Goal: Download file/media

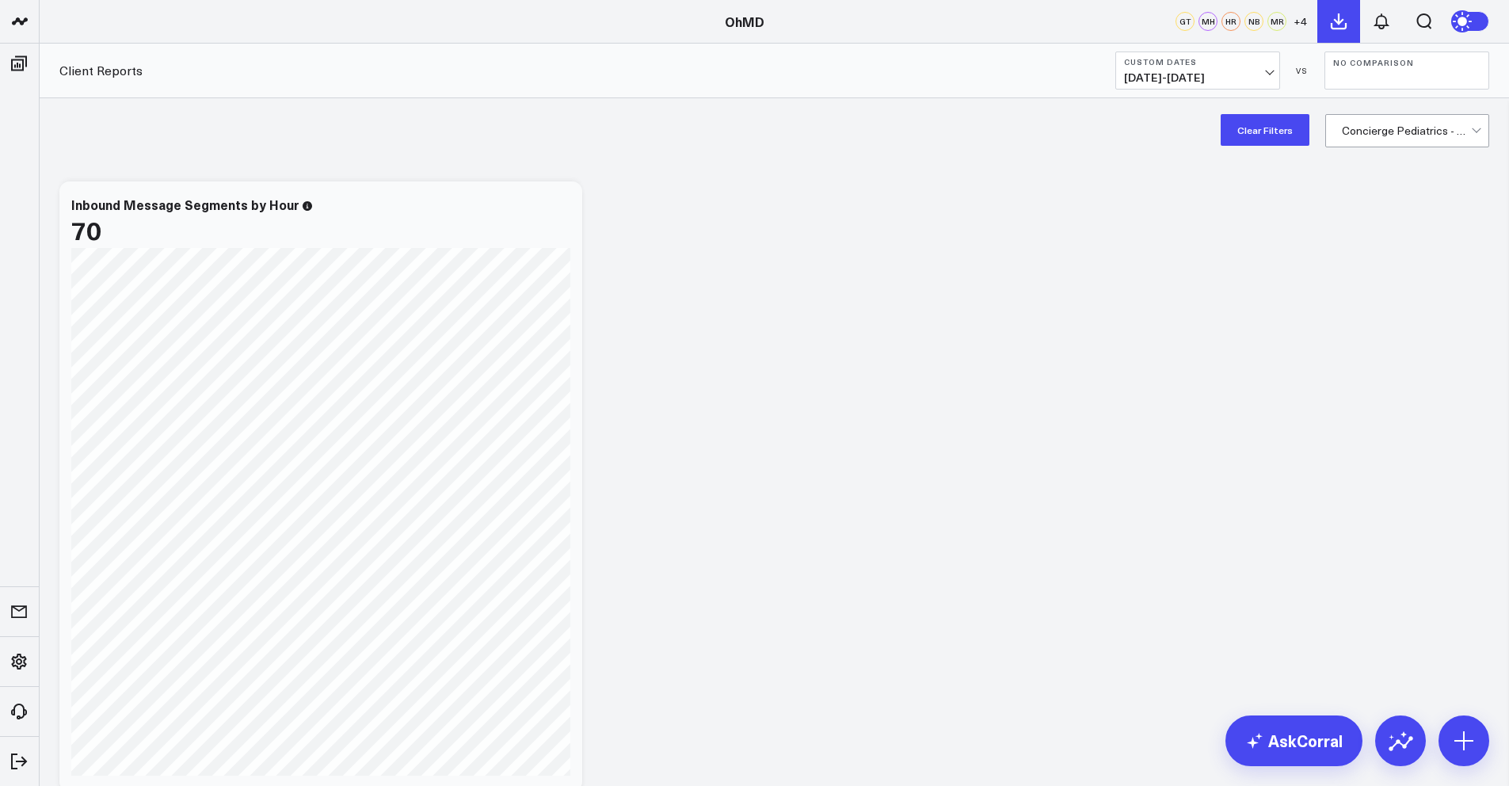
click at [1340, 18] on icon at bounding box center [1338, 21] width 19 height 19
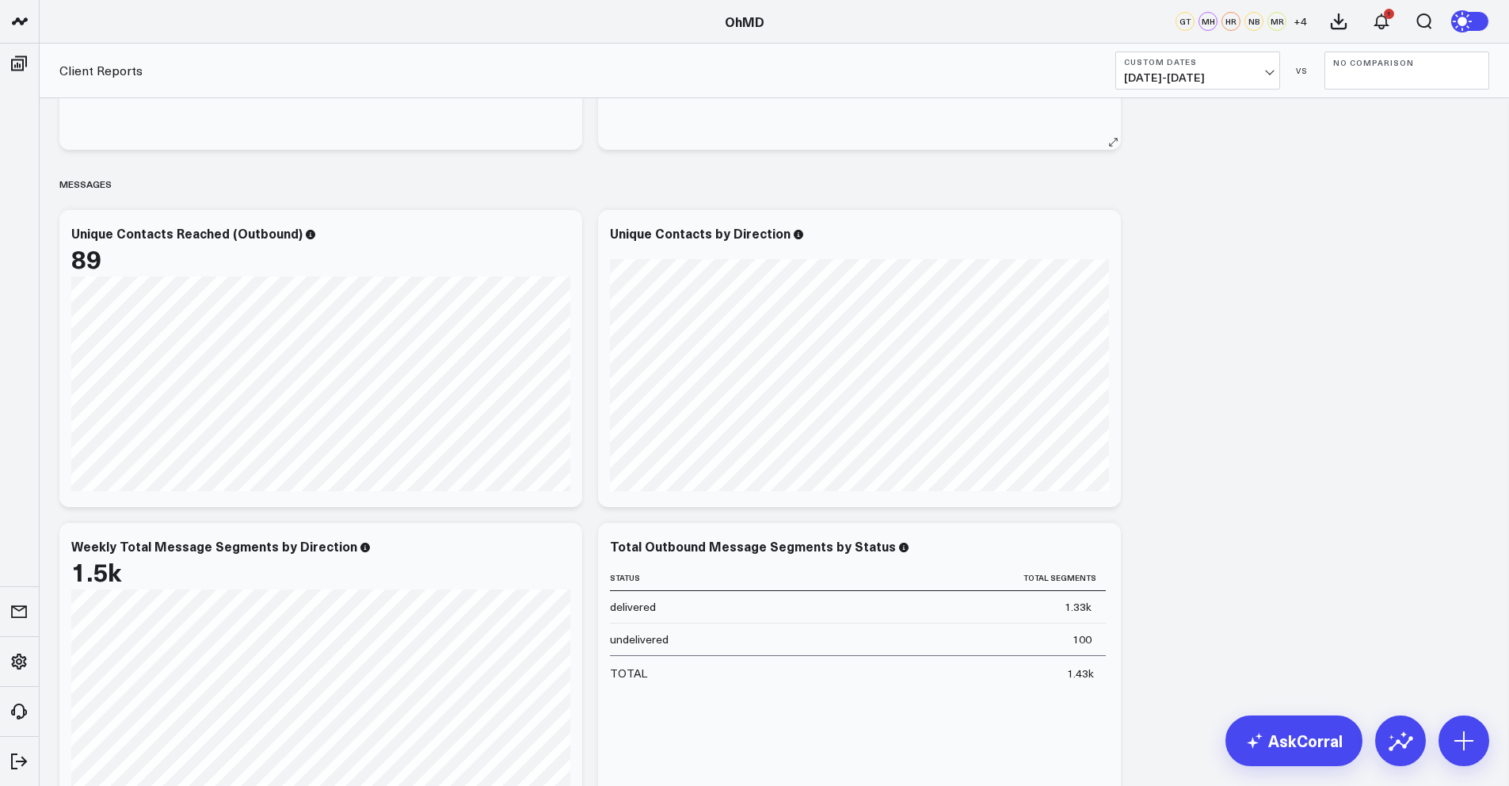
scroll to position [1016, 0]
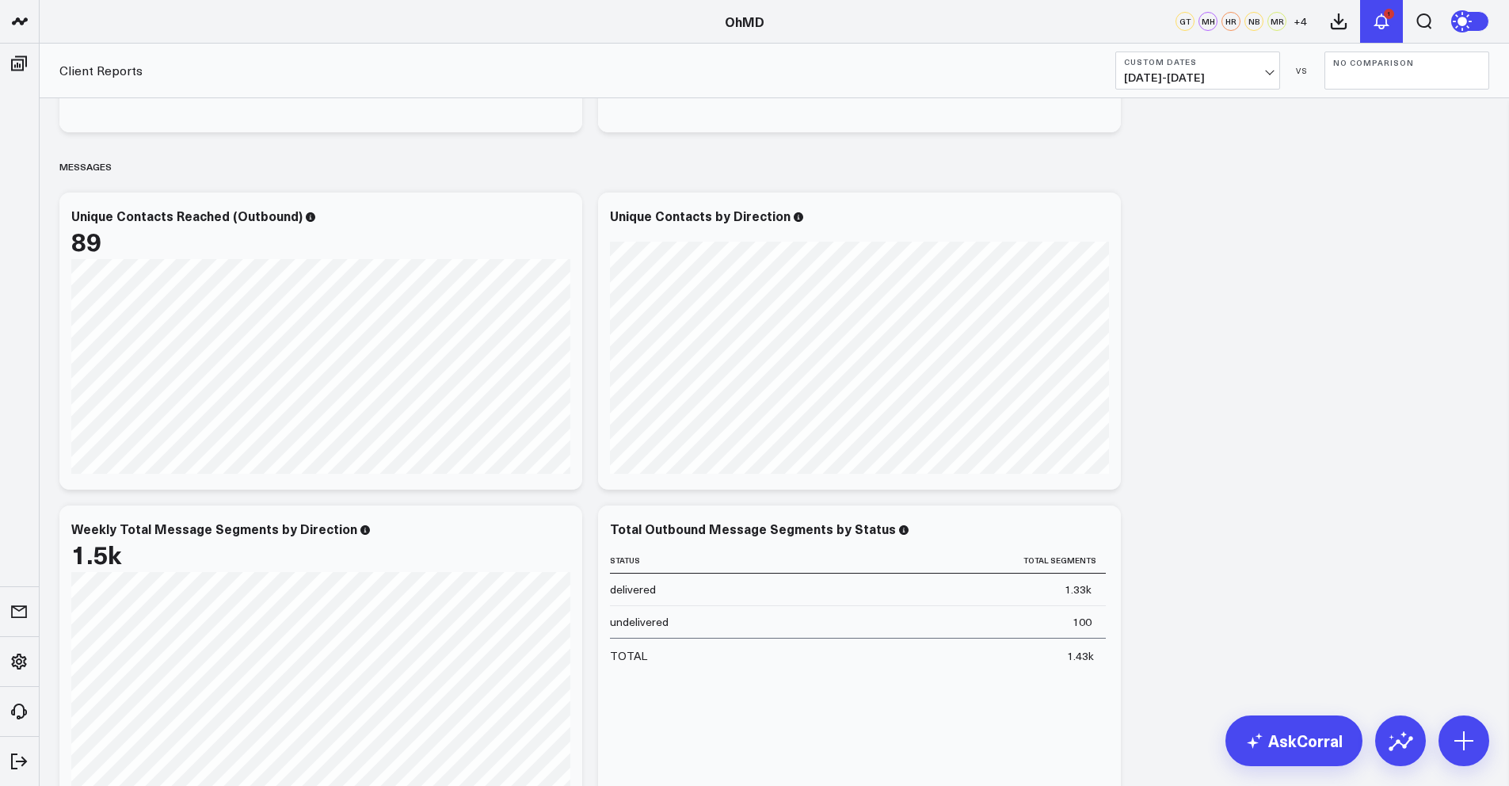
click at [1382, 32] on button "1" at bounding box center [1381, 21] width 43 height 43
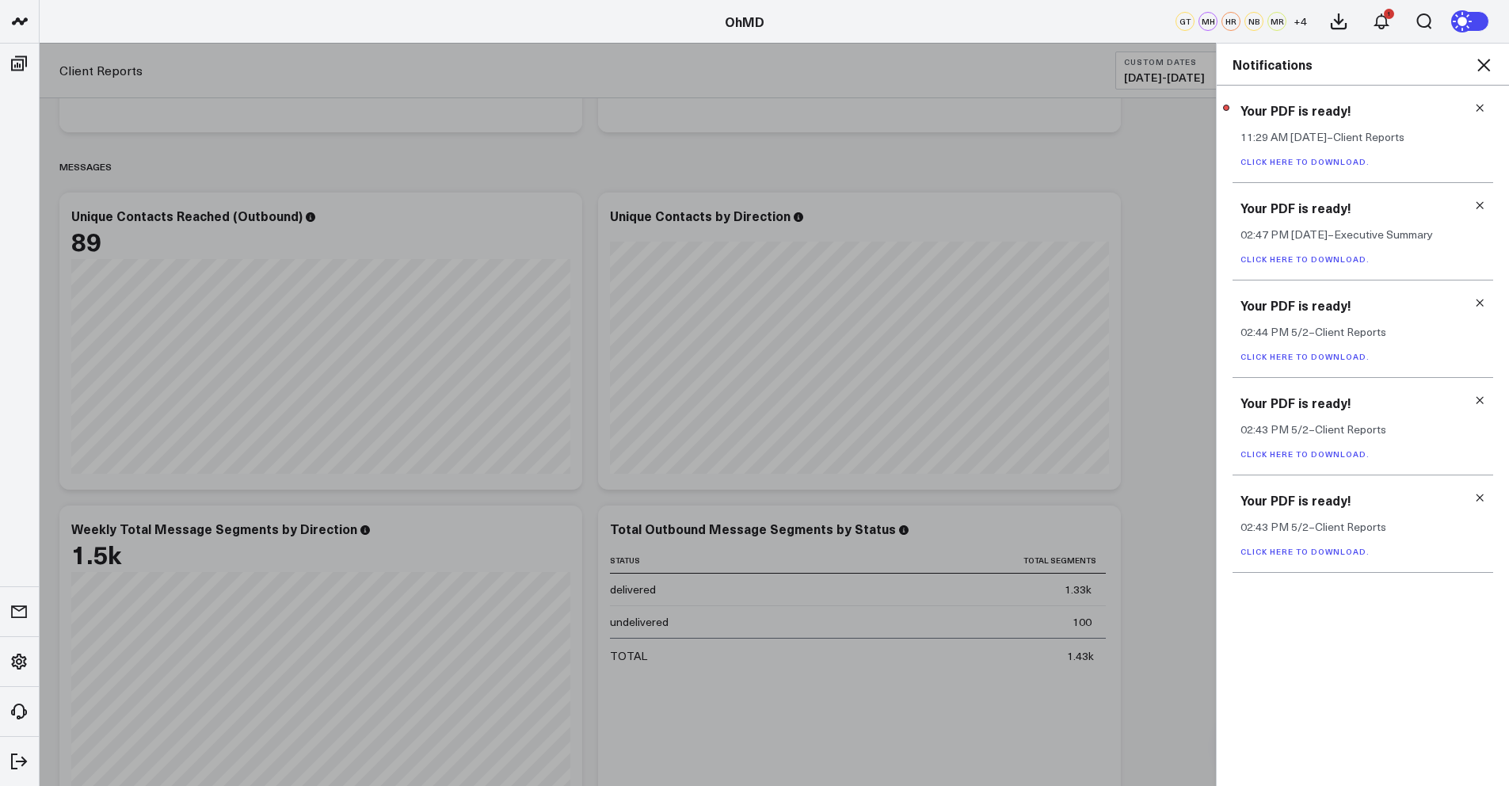
click at [1299, 159] on link "Click here to download." at bounding box center [1305, 161] width 129 height 11
